Goal: Task Accomplishment & Management: Complete application form

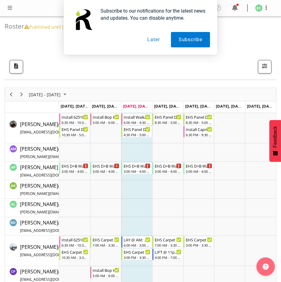
click at [156, 41] on button "Later" at bounding box center [154, 39] width 28 height 15
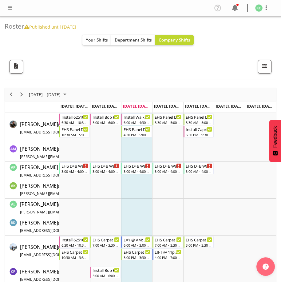
click at [10, 6] on span at bounding box center [9, 7] width 7 height 7
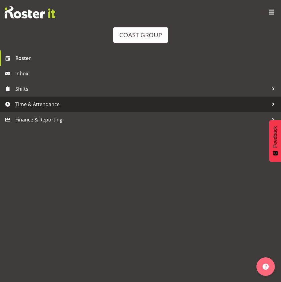
click at [46, 102] on span "Time & Attendance" at bounding box center [141, 104] width 253 height 9
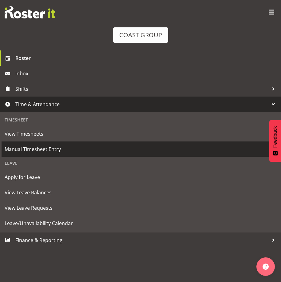
click at [65, 148] on span "Manual Timesheet Entry" at bounding box center [141, 148] width 272 height 9
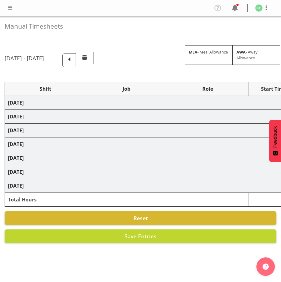
select select
select select "69"
select select
select select "69"
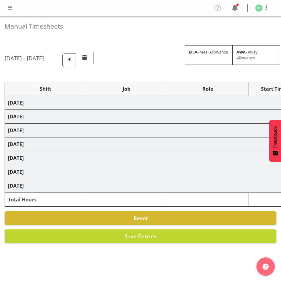
select select
select select "69"
select select
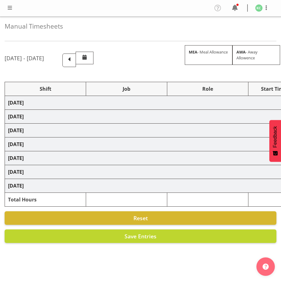
select select "69"
select select
select select "69"
select select
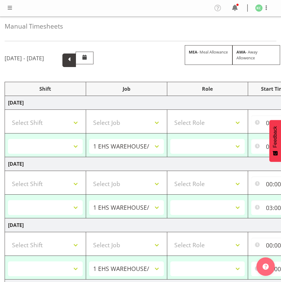
click at [73, 60] on span at bounding box center [69, 59] width 8 height 8
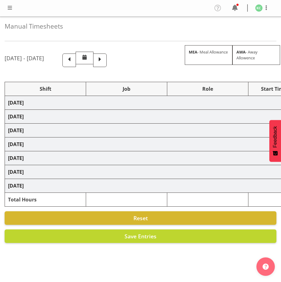
select select "16481"
select select "1881"
select select "16481"
select select "1881"
select select "16481"
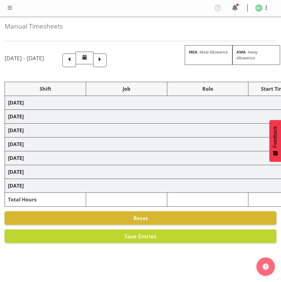
select select "1881"
select select "16481"
select select "1881"
select select "16481"
select select "1881"
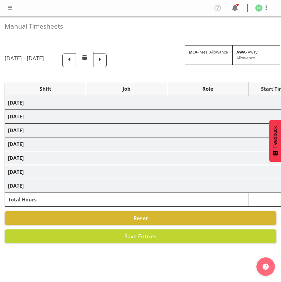
select select "16481"
select select "1881"
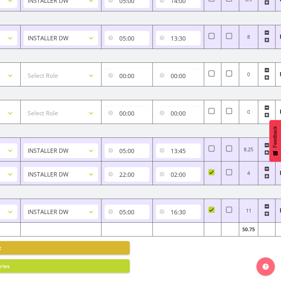
scroll to position [0, 147]
click at [210, 207] on span at bounding box center [211, 210] width 6 height 6
click at [210, 208] on input "checkbox" at bounding box center [210, 210] width 4 height 4
click at [209, 207] on span at bounding box center [211, 210] width 6 height 6
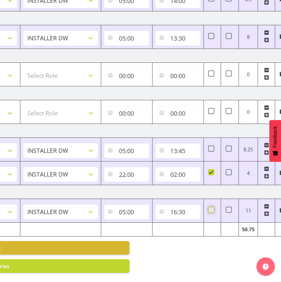
click at [209, 208] on input "checkbox" at bounding box center [210, 210] width 4 height 4
checkbox input "true"
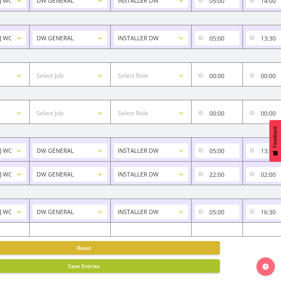
scroll to position [0, 56]
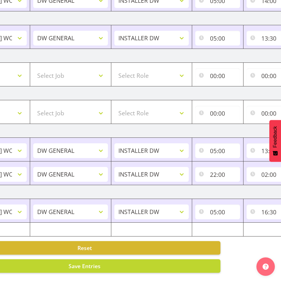
click at [85, 253] on div "Reset Save Entries" at bounding box center [85, 257] width 272 height 32
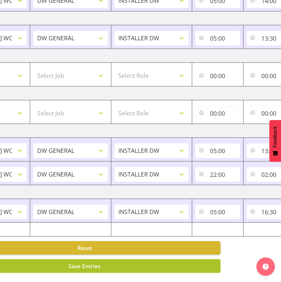
click at [83, 262] on span "Save Entries" at bounding box center [85, 265] width 32 height 7
click at [99, 262] on span "Save Entries" at bounding box center [85, 265] width 32 height 7
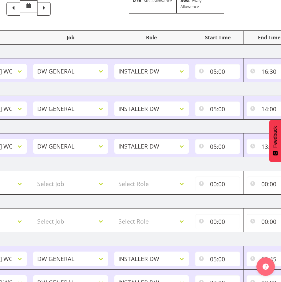
scroll to position [0, 0]
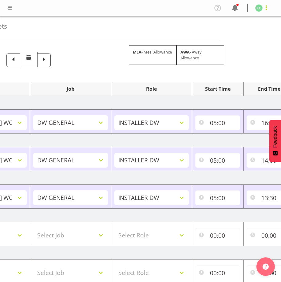
click at [264, 5] on span at bounding box center [265, 7] width 7 height 7
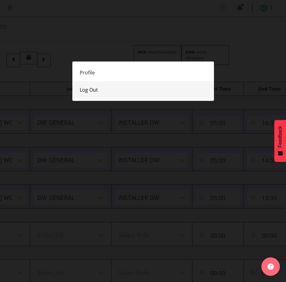
click at [105, 89] on link "Log Out" at bounding box center [142, 89] width 141 height 17
